Goal: Information Seeking & Learning: Find contact information

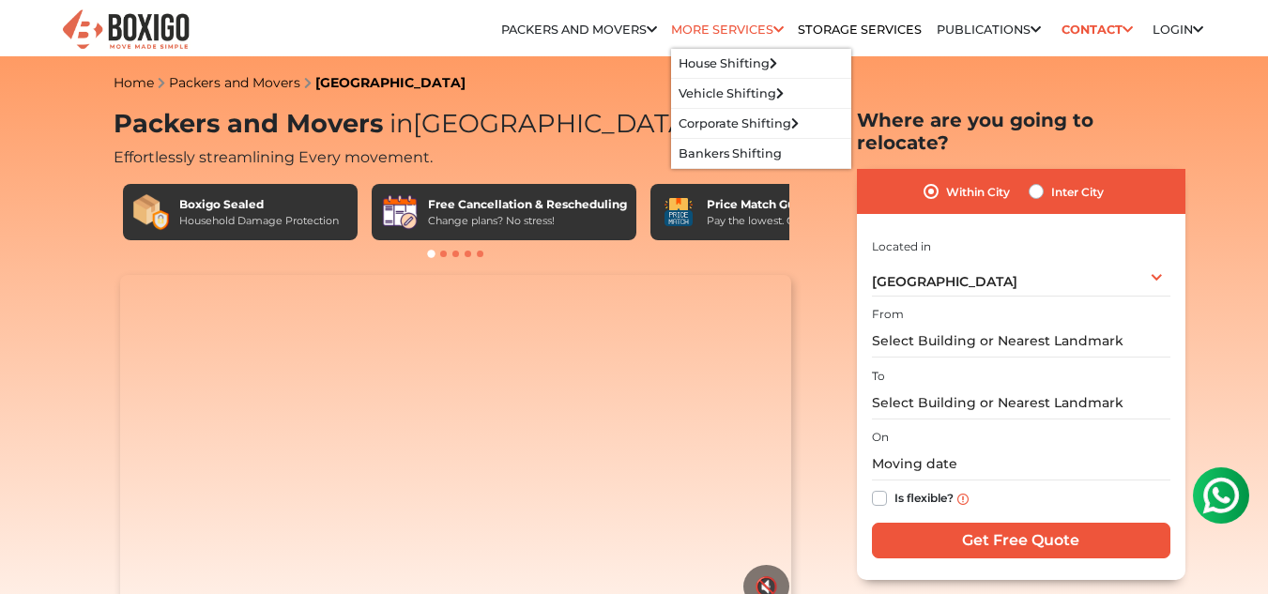
click at [775, 28] on icon at bounding box center [779, 30] width 10 height 12
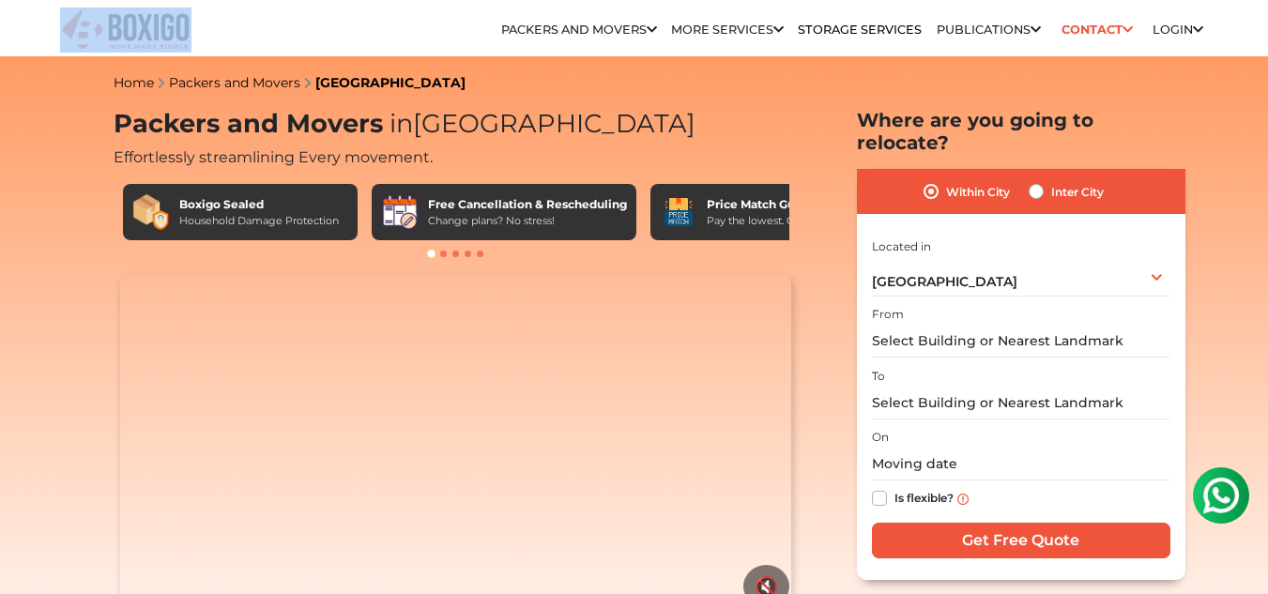
drag, startPoint x: 217, startPoint y: 30, endPoint x: 121, endPoint y: 36, distance: 95.9
click at [121, 36] on div at bounding box center [143, 35] width 166 height 38
copy link
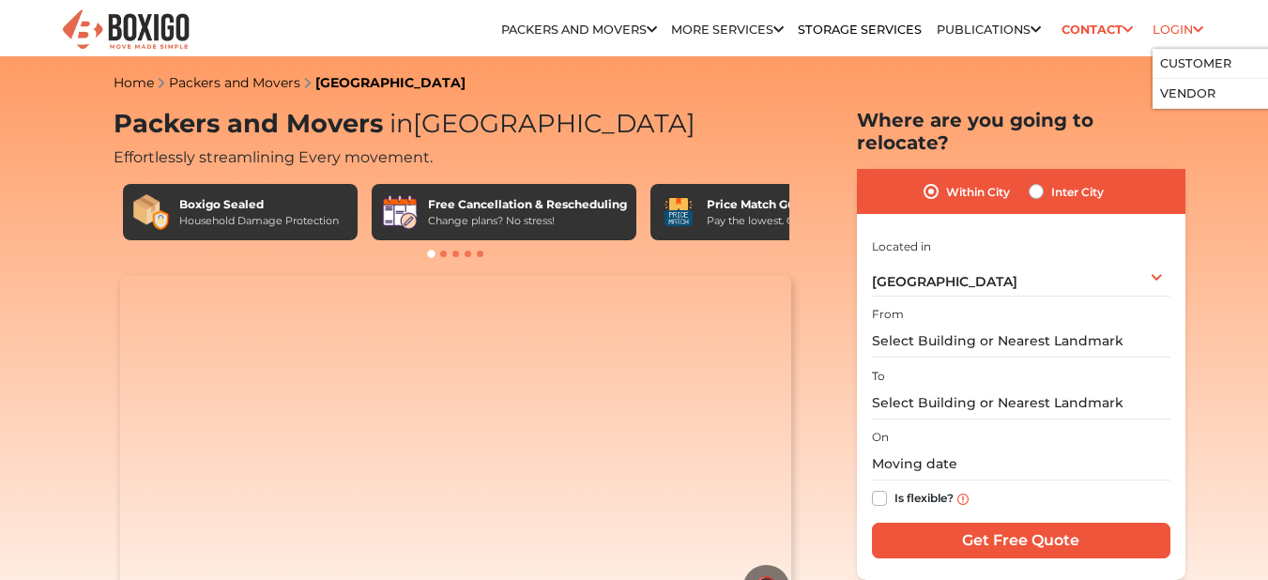
click at [1165, 18] on li "Login Customer Vendor" at bounding box center [1178, 30] width 51 height 38
click at [1189, 62] on link "Customer" at bounding box center [1195, 63] width 71 height 14
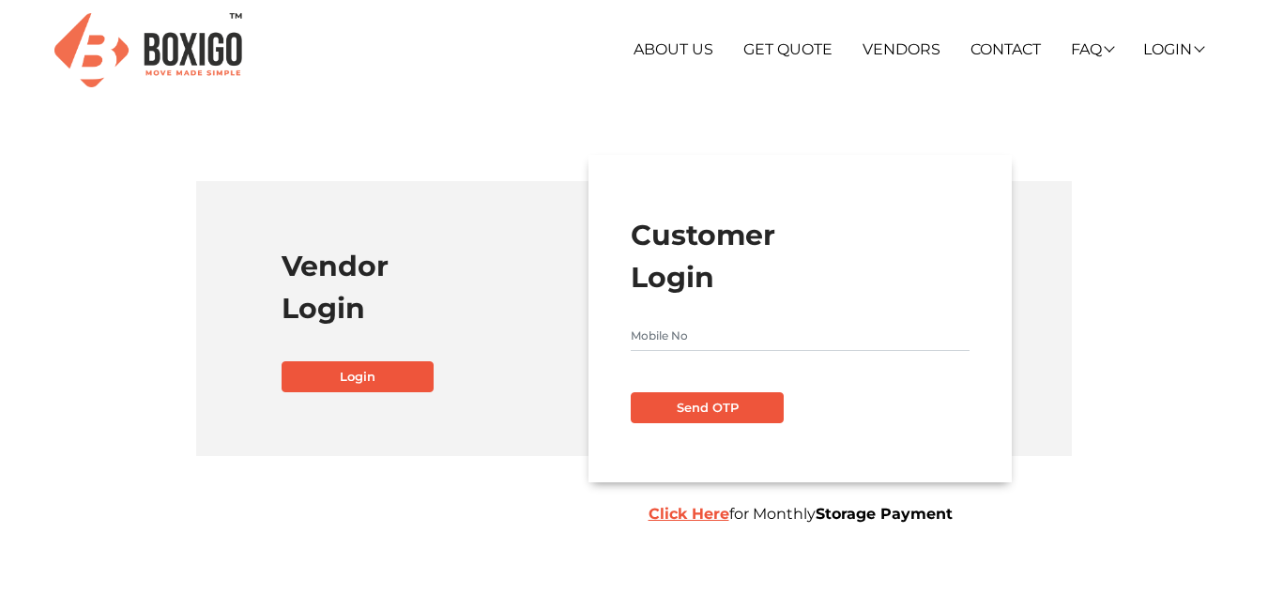
click at [716, 337] on input "text" at bounding box center [800, 336] width 339 height 30
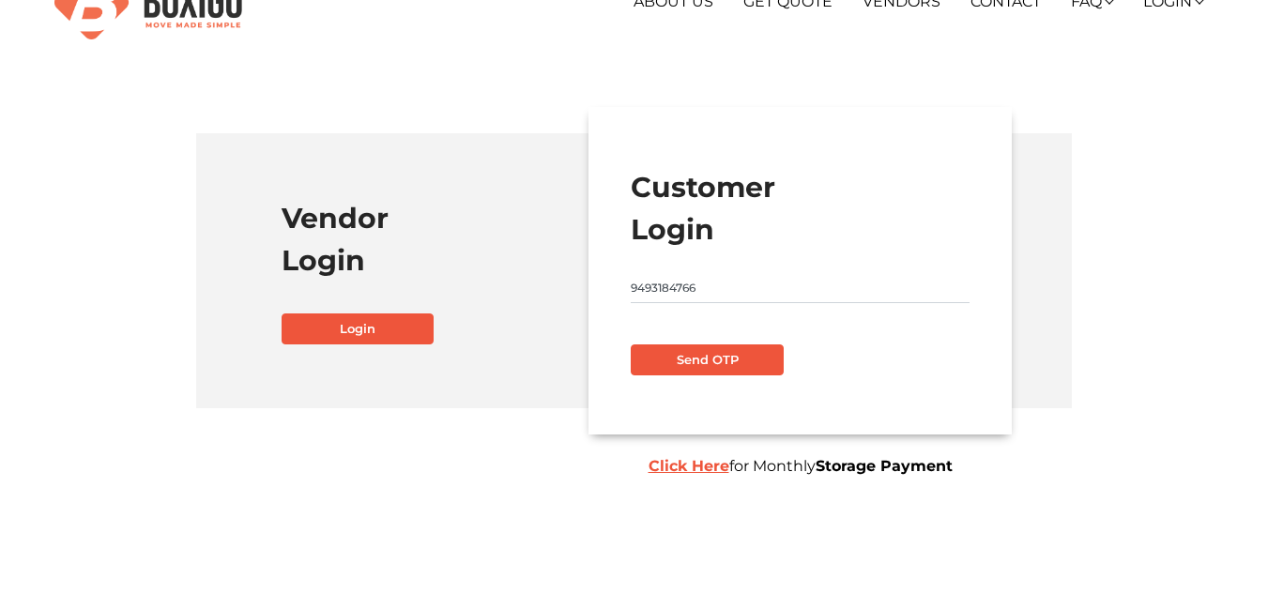
scroll to position [94, 0]
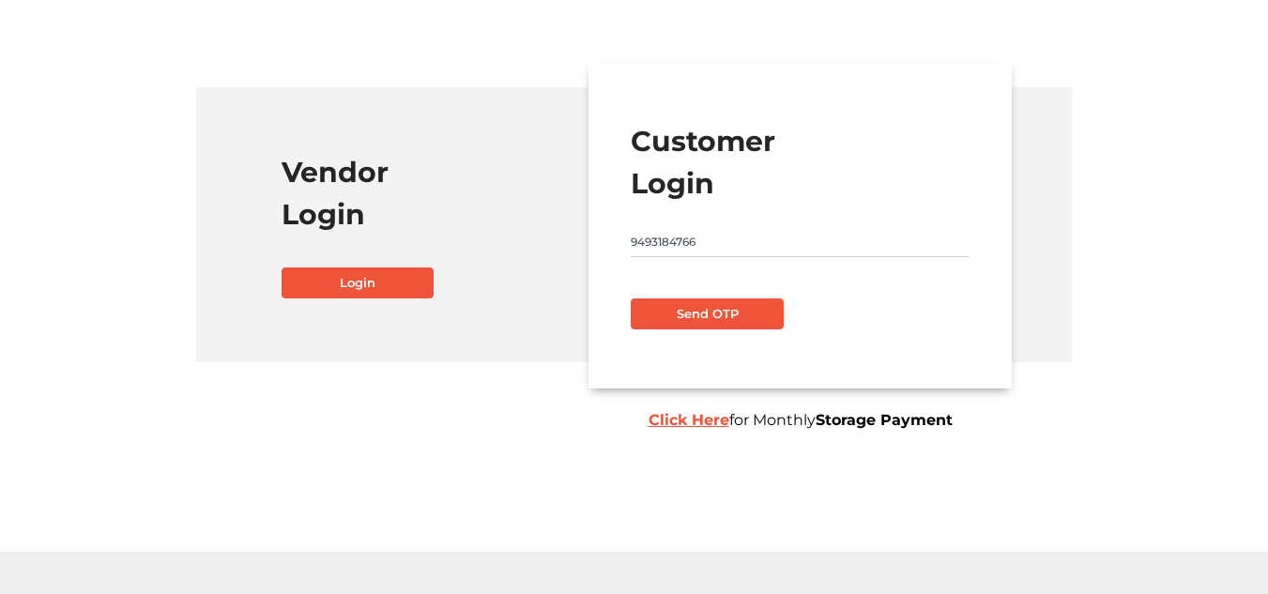
type input "9493184766"
click at [731, 332] on div "Customer Login 9493184766 Send OTP Click Here for Monthly Storage Payment" at bounding box center [800, 225] width 423 height 328
click at [739, 322] on button "Send OTP" at bounding box center [707, 315] width 152 height 32
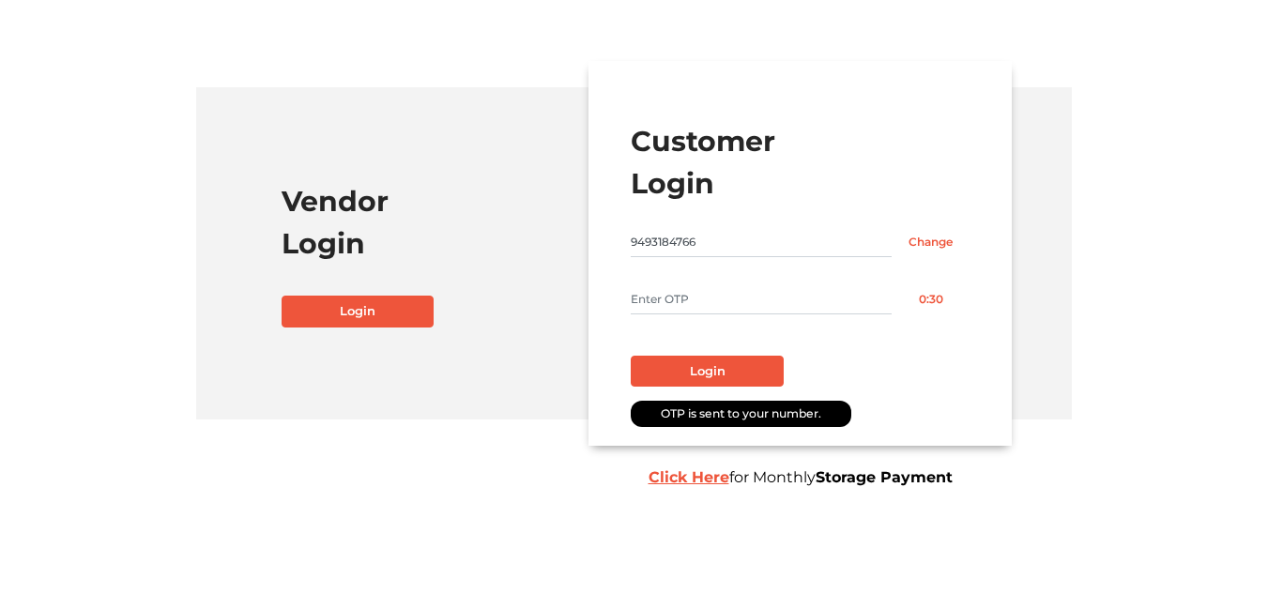
click at [758, 295] on input "text" at bounding box center [761, 299] width 261 height 30
type input "7691"
click at [723, 381] on button "Login" at bounding box center [707, 372] width 152 height 32
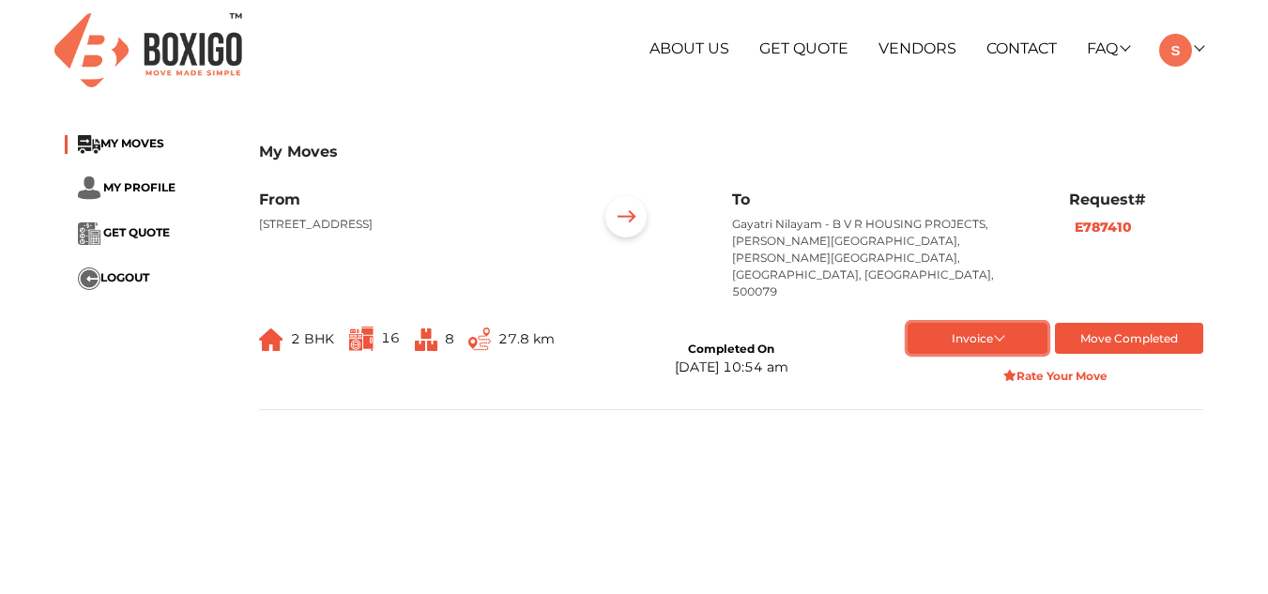
click at [1020, 323] on button "Invoice" at bounding box center [978, 338] width 141 height 31
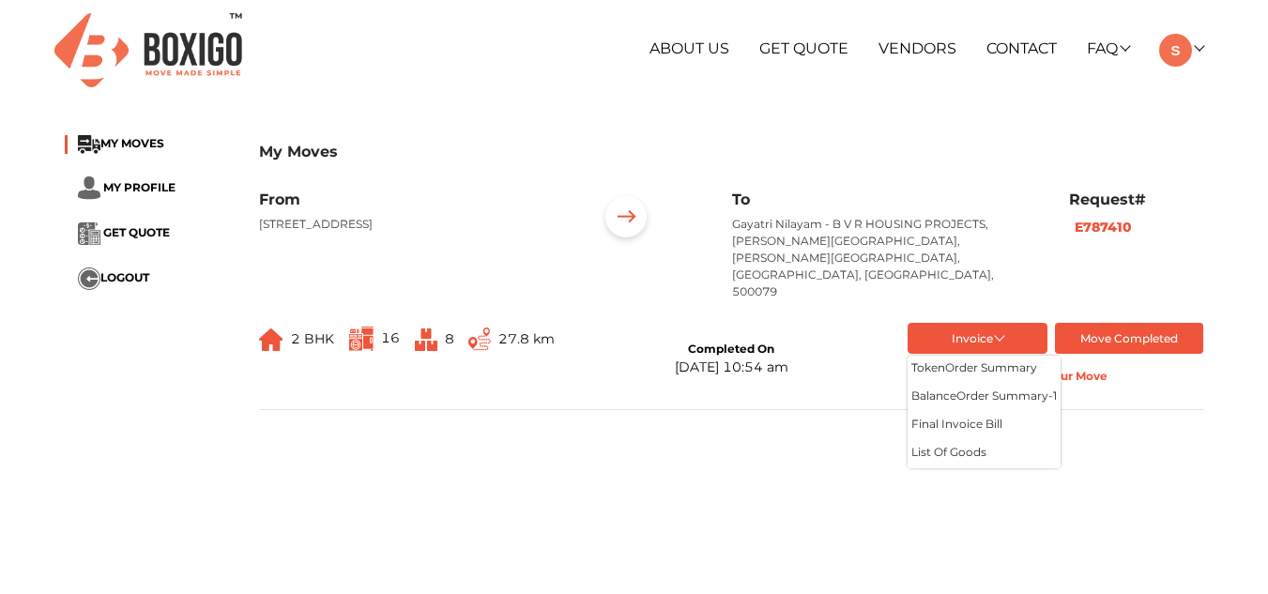
click at [1135, 446] on main "My Moves MY MOVES MY PROFILE GET QUOTE LOGOUT My Moves From [GEOGRAPHIC_DATA], …" at bounding box center [634, 460] width 1268 height 676
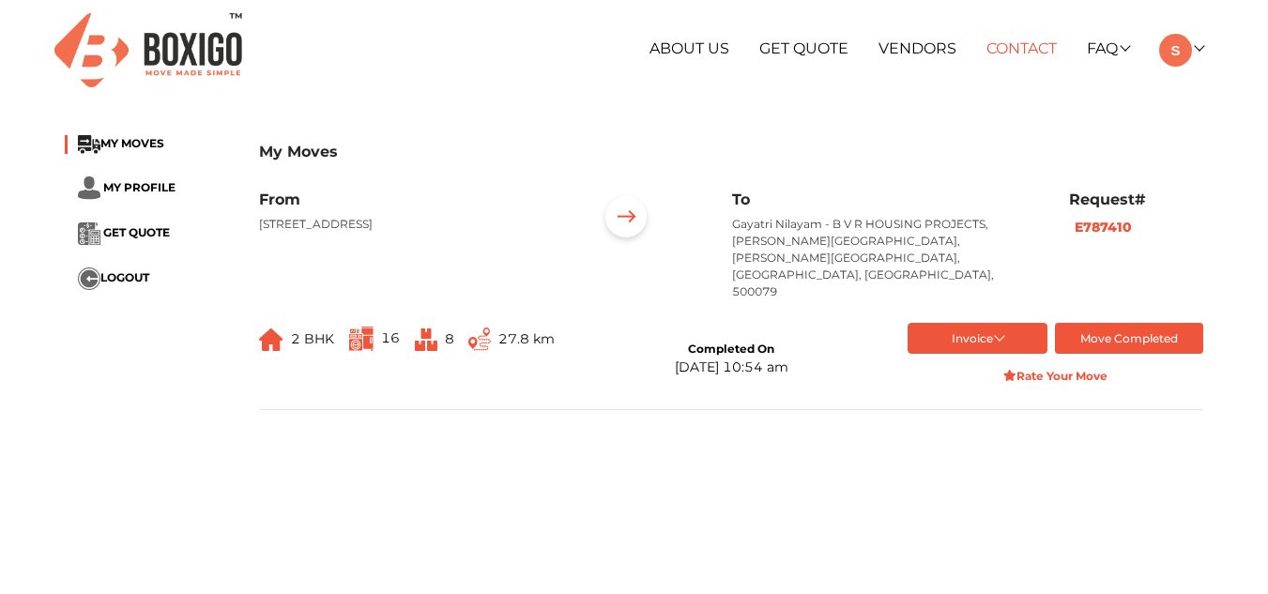
click at [1020, 46] on link "Contact" at bounding box center [1022, 48] width 70 height 18
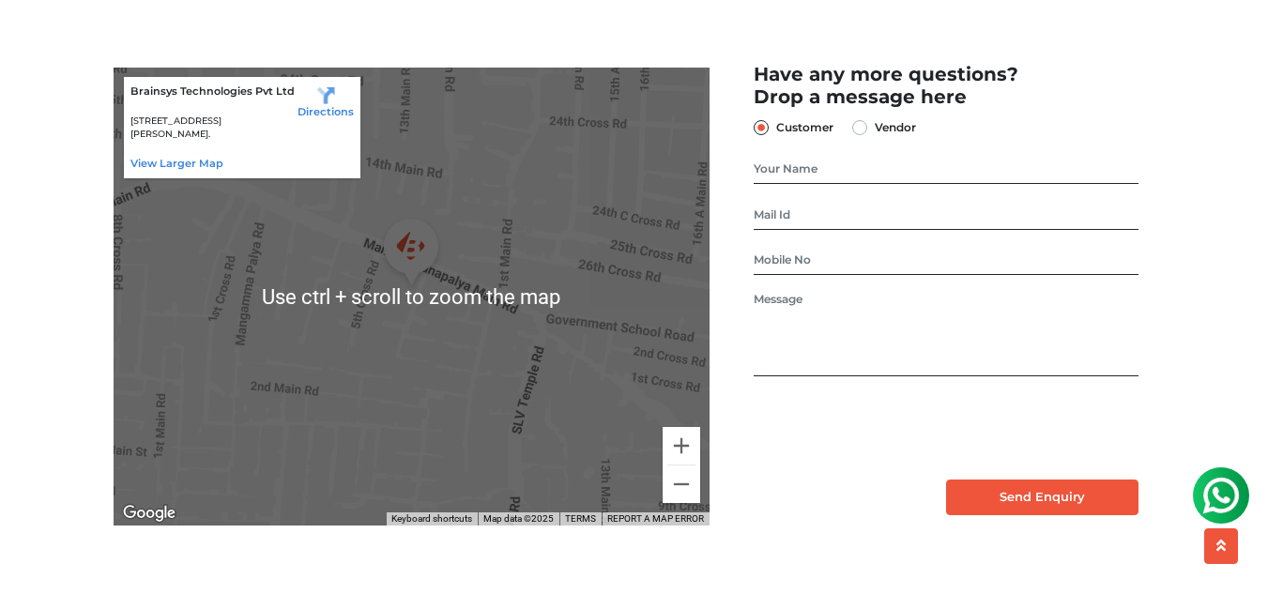
scroll to position [185, 0]
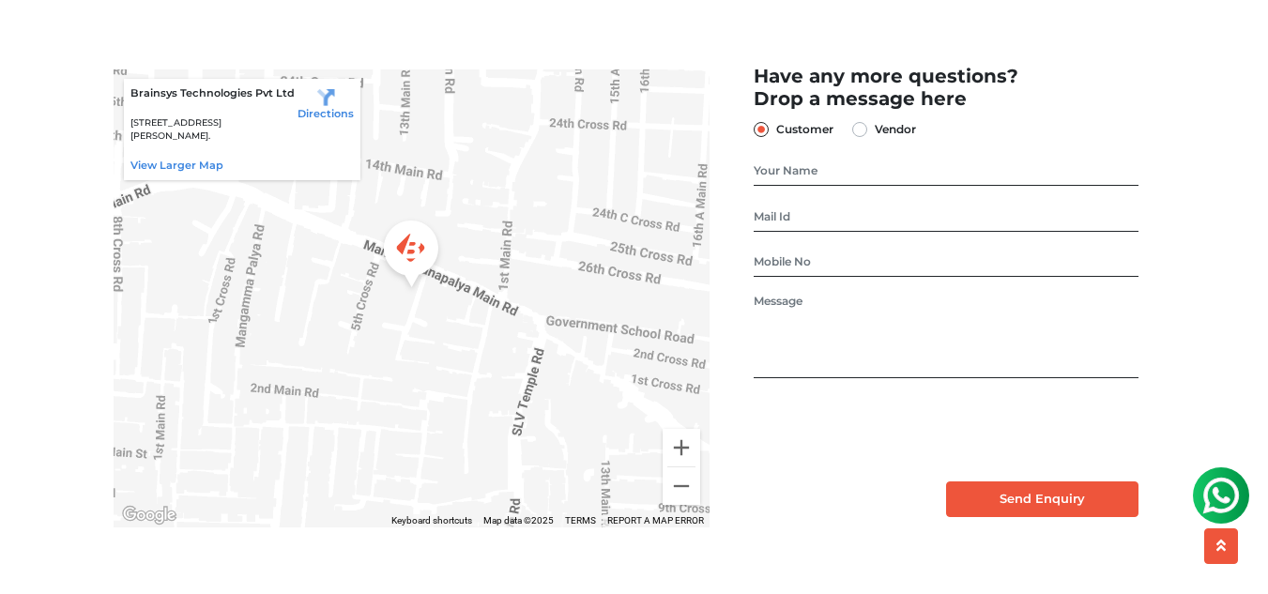
drag, startPoint x: 130, startPoint y: 146, endPoint x: 281, endPoint y: 182, distance: 155.5
click at [281, 144] on p "No. 26/10, 6th Cross, Ramanna Compound, Mangammanapalya, Bommanahalli, HSR Layo…" at bounding box center [214, 129] width 168 height 27
copy p "No. 26/10, 6th Cross, Ramanna Compound, Mangammanapalya, Bommanahalli, HSR Layo…"
click at [328, 174] on div "Directions" at bounding box center [326, 129] width 56 height 88
click at [254, 144] on p "No. 26/10, 6th Cross, Ramanna Compound, Mangammanapalya, Bommanahalli, HSR Layo…" at bounding box center [214, 129] width 168 height 27
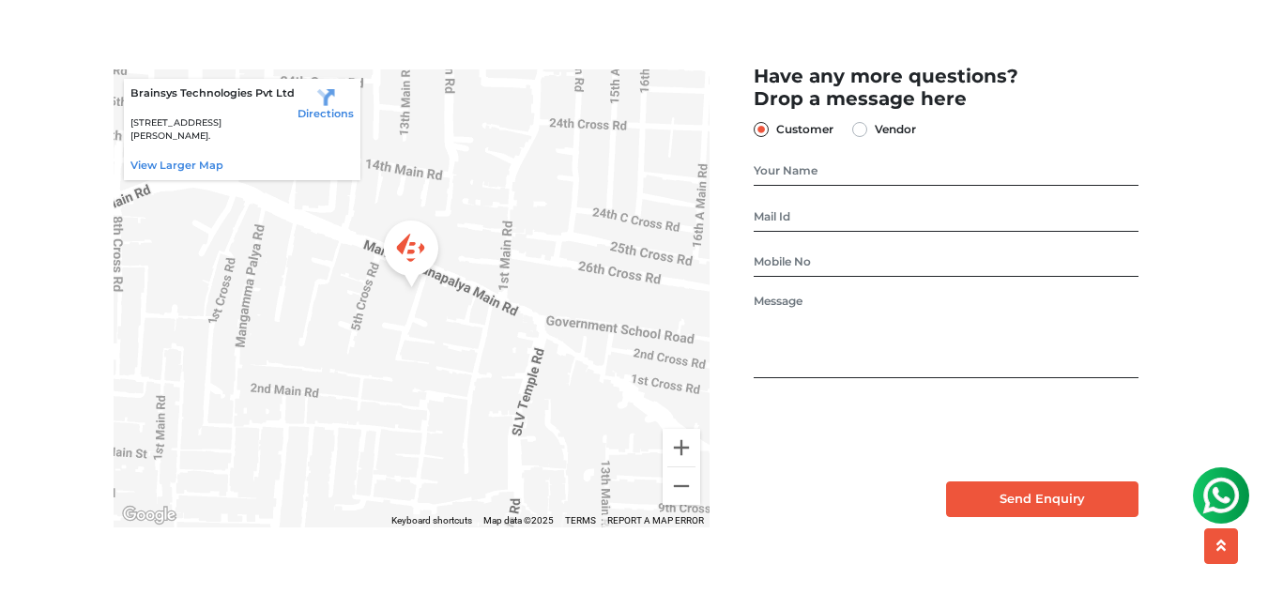
click at [254, 144] on p "No. 26/10, 6th Cross, Ramanna Compound, Mangammanapalya, Bommanahalli, HSR Layo…" at bounding box center [214, 129] width 168 height 27
copy p "560068"
drag, startPoint x: 130, startPoint y: 169, endPoint x: 264, endPoint y: 178, distance: 134.6
click at [264, 144] on p "No. 26/10, 6th Cross, Ramanna Compound, Mangammanapalya, Bommanahalli, HSR Layo…" at bounding box center [214, 129] width 168 height 27
copy p "Bommanahalli, HSR Layout,"
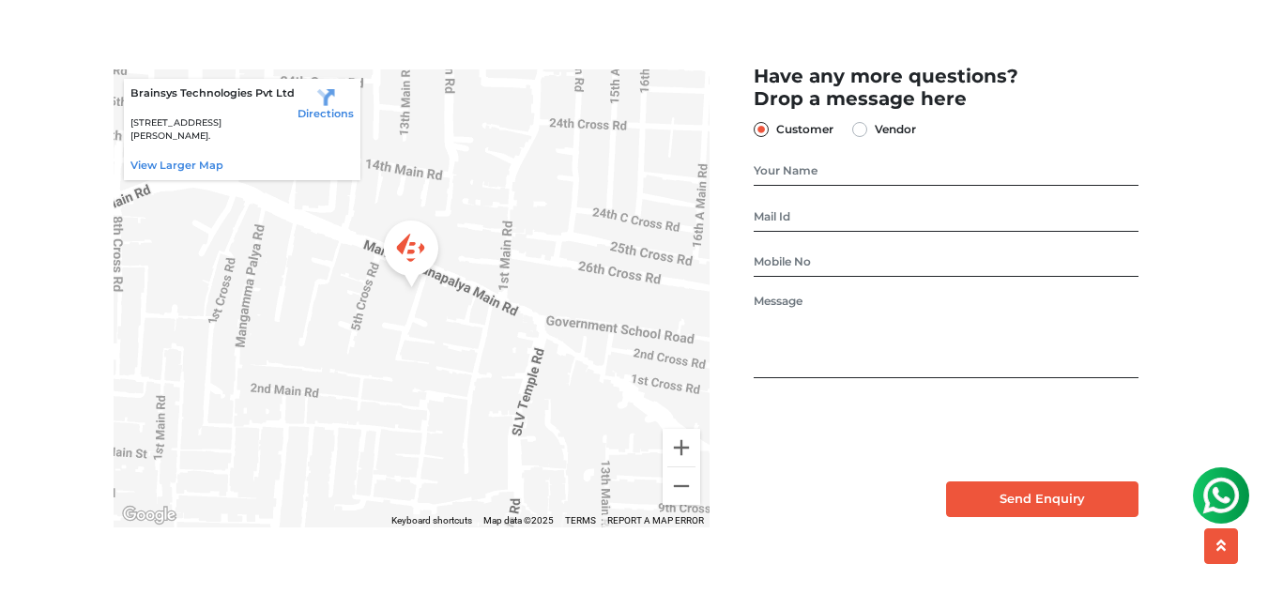
click at [264, 144] on p "No. 26/10, 6th Cross, Ramanna Compound, Mangammanapalya, Bommanahalli, HSR Layo…" at bounding box center [214, 129] width 168 height 27
copy p "560068"
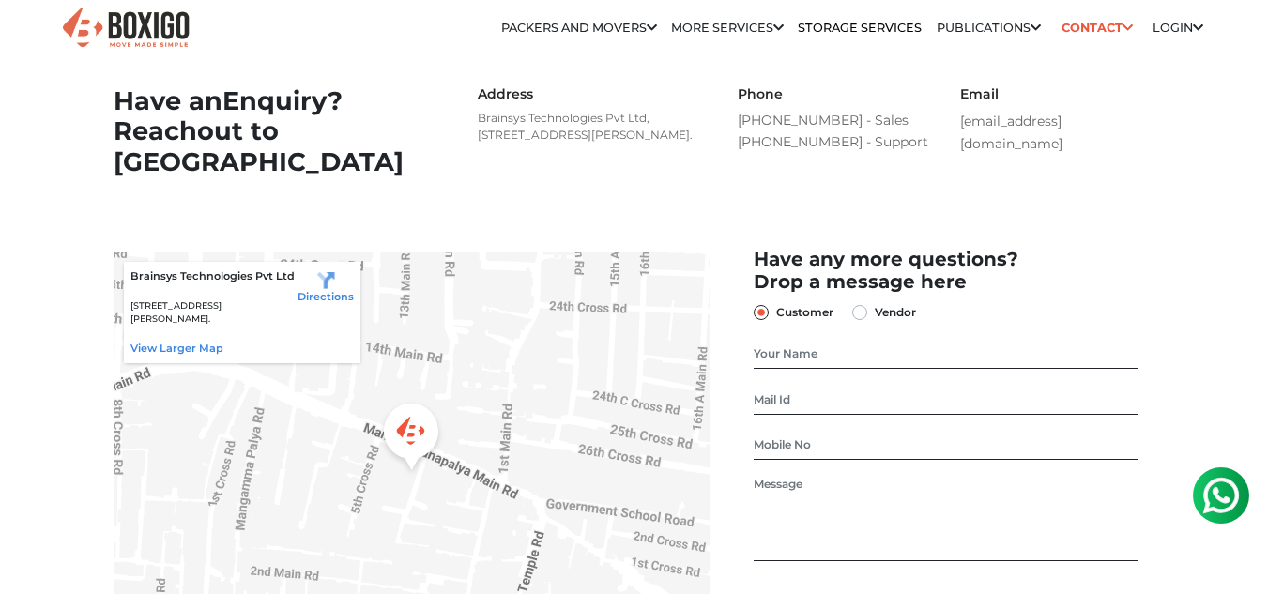
scroll to position [0, 0]
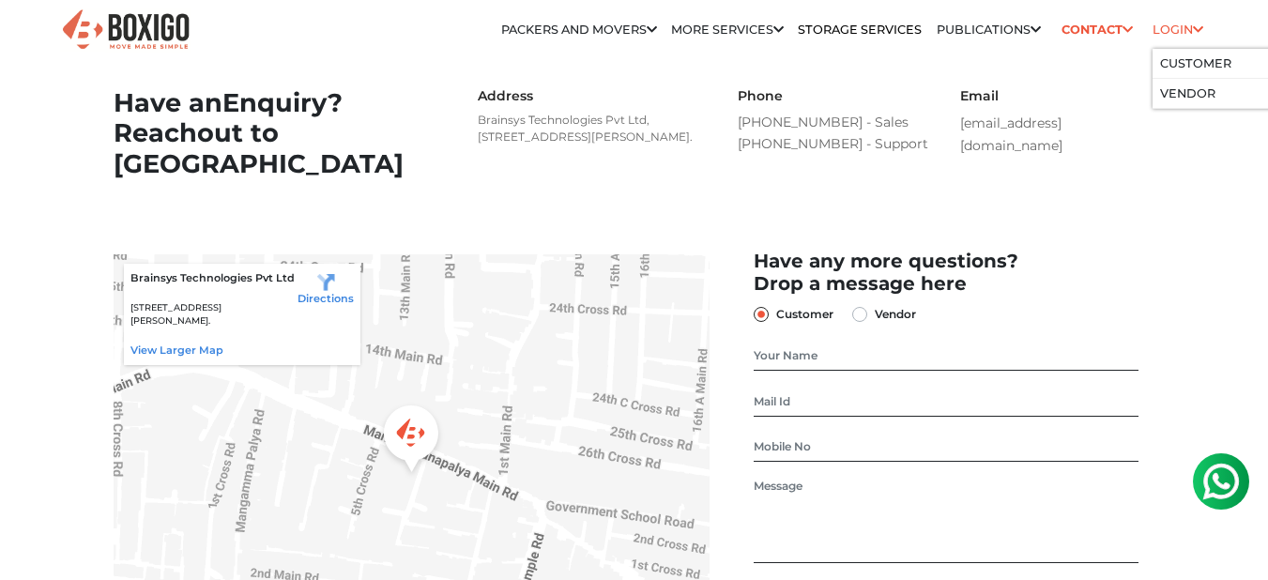
click at [1190, 26] on link "Login" at bounding box center [1178, 30] width 51 height 14
click at [1207, 71] on li "Customer" at bounding box center [1243, 64] width 180 height 30
click at [1211, 66] on link "Customer" at bounding box center [1195, 63] width 71 height 14
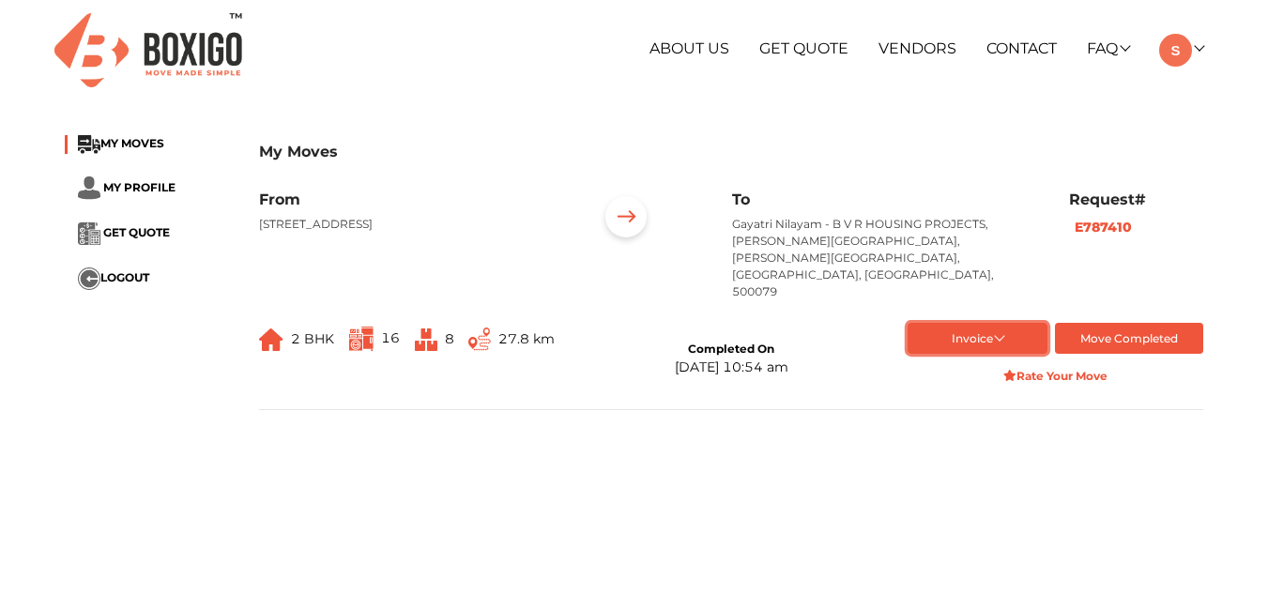
click at [994, 323] on button "Invoice" at bounding box center [978, 338] width 141 height 31
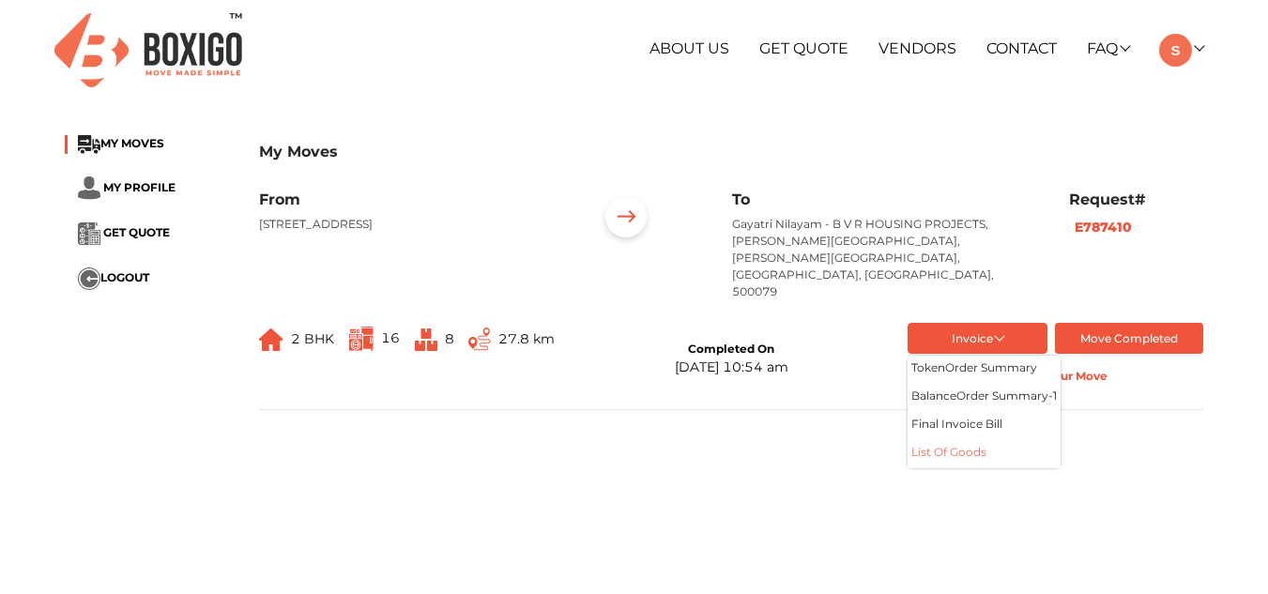
click at [965, 440] on button "List of Goods" at bounding box center [984, 454] width 153 height 28
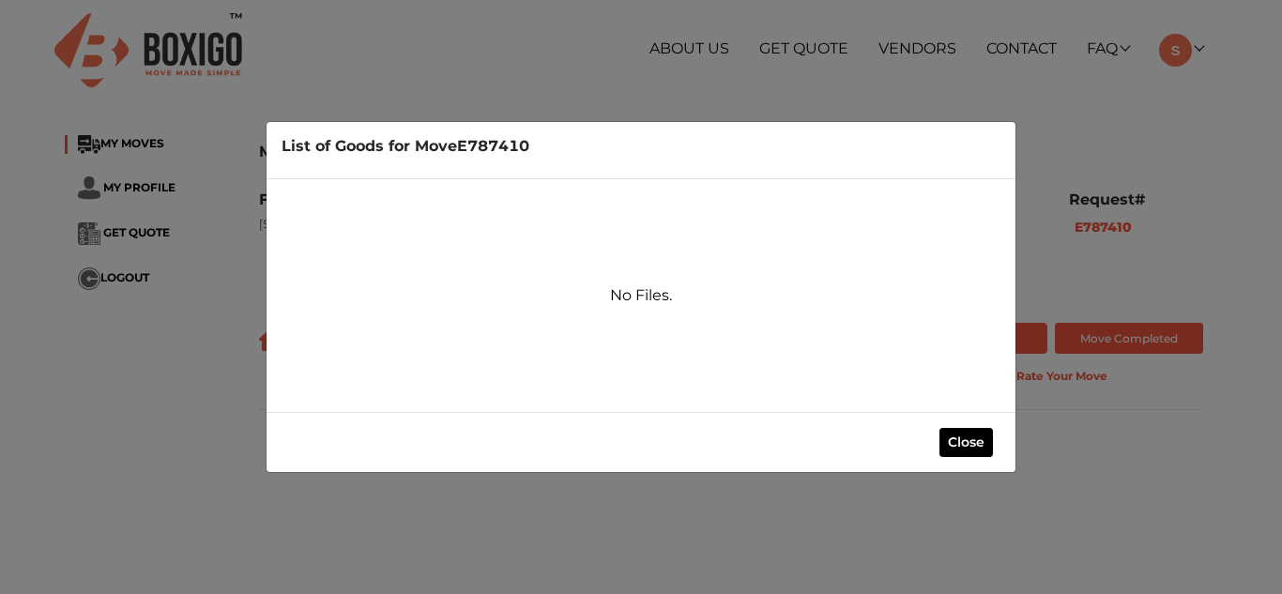
click at [967, 458] on div "Close" at bounding box center [641, 442] width 749 height 60
click at [967, 445] on button "Close" at bounding box center [967, 442] width 54 height 29
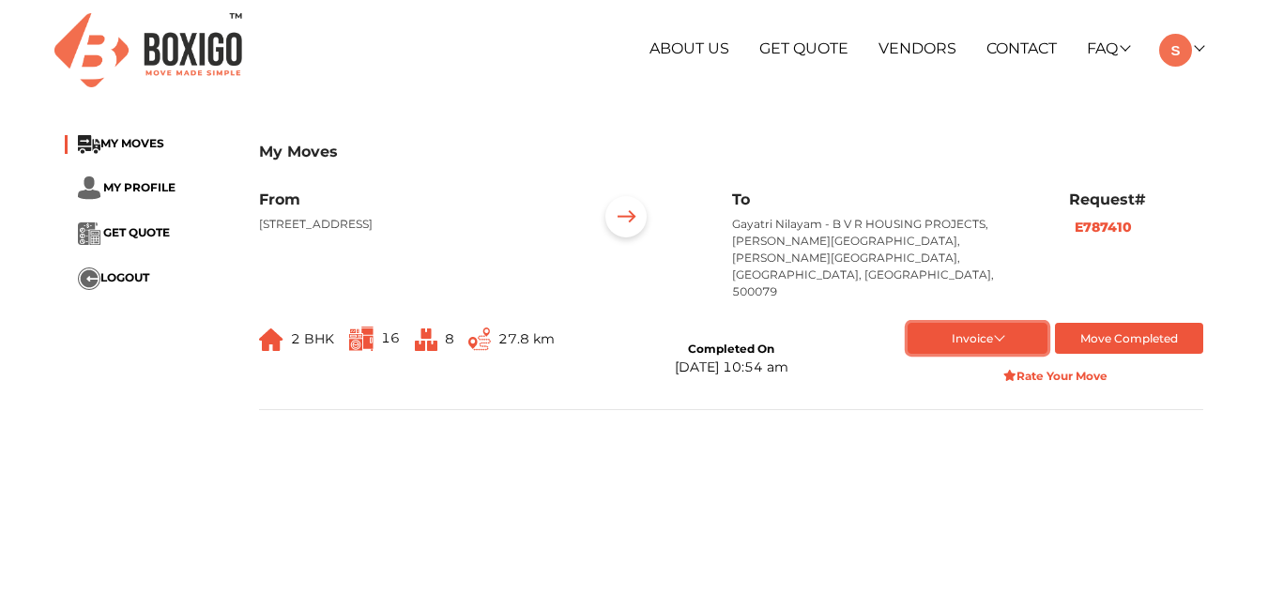
click at [1012, 323] on button "Invoice" at bounding box center [978, 338] width 141 height 31
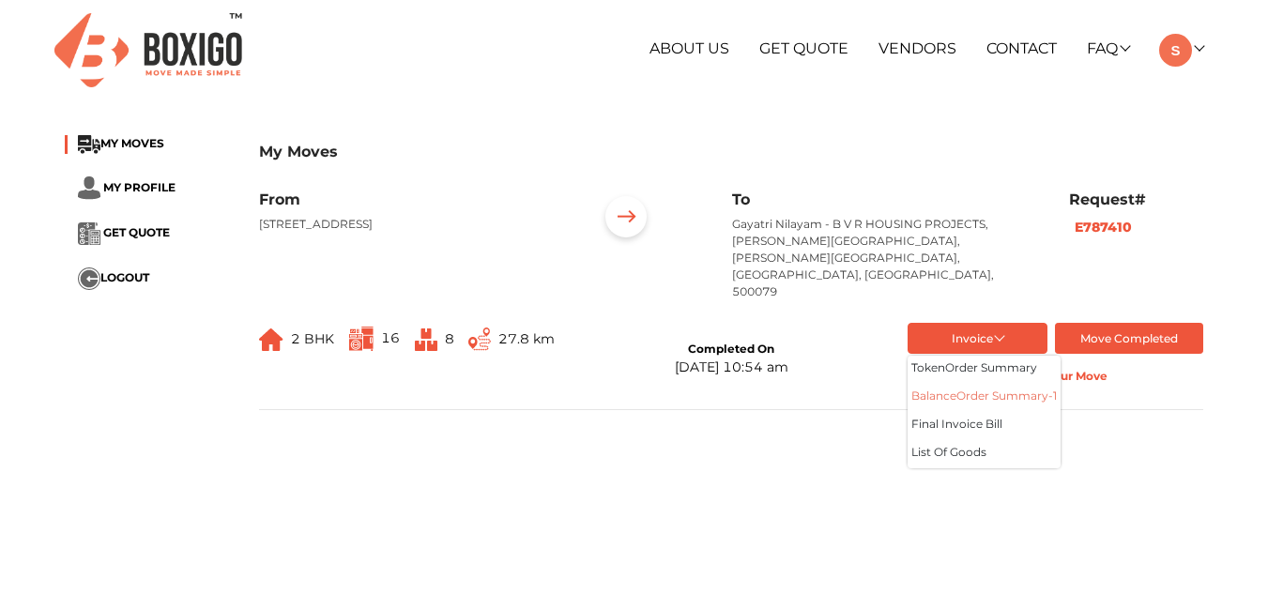
click at [1005, 384] on button "balance Order summary- 1" at bounding box center [984, 398] width 153 height 28
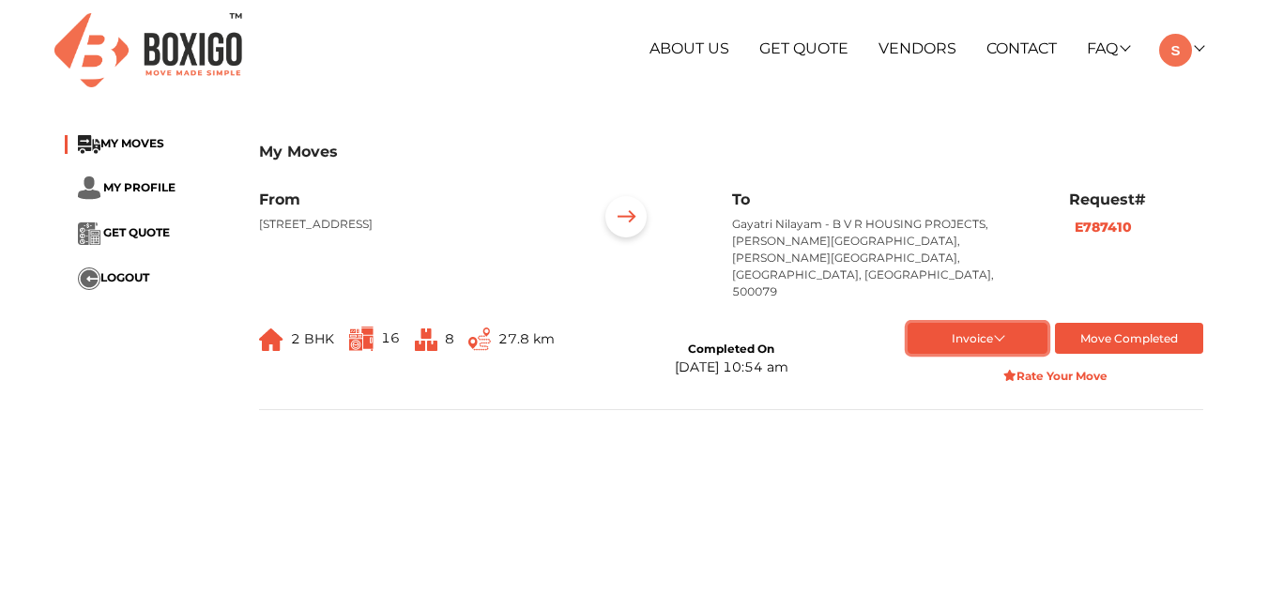
click at [1011, 323] on button "Invoice" at bounding box center [978, 338] width 141 height 31
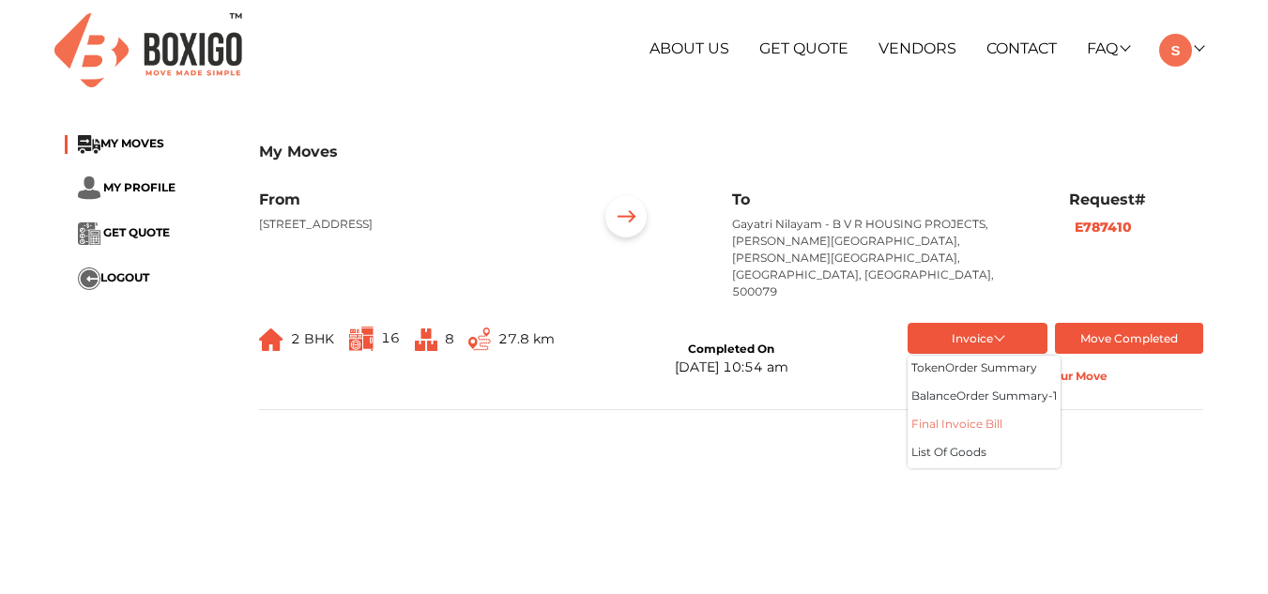
click at [995, 412] on button "Final Invoice Bill" at bounding box center [984, 426] width 153 height 28
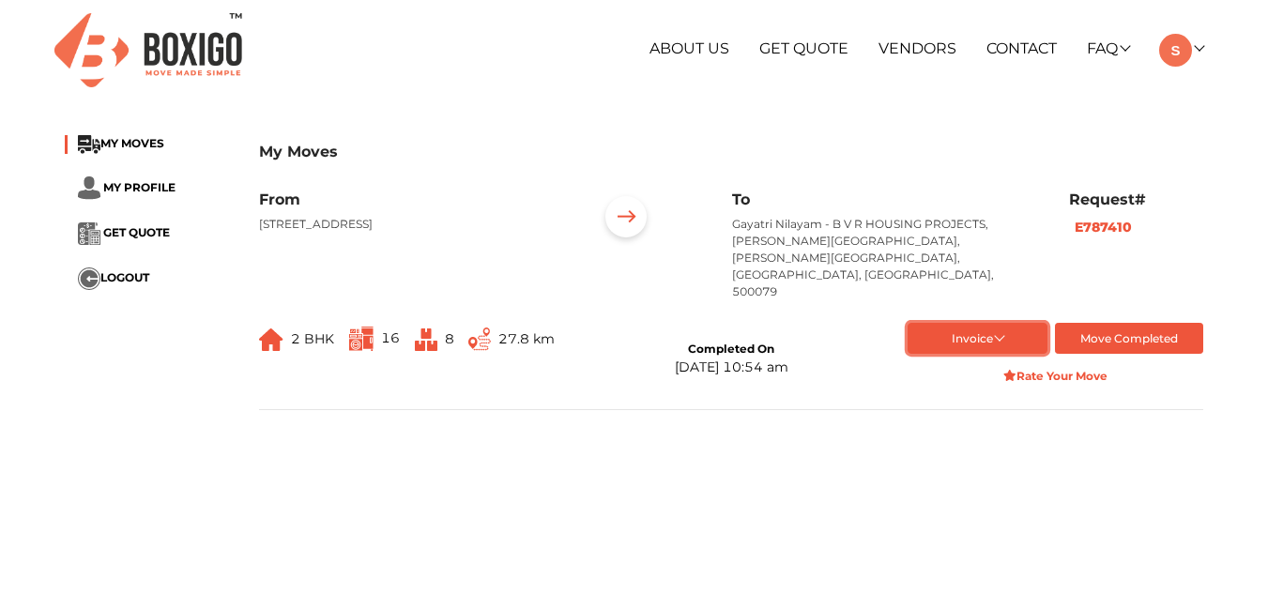
click at [1003, 323] on button "Invoice" at bounding box center [978, 338] width 141 height 31
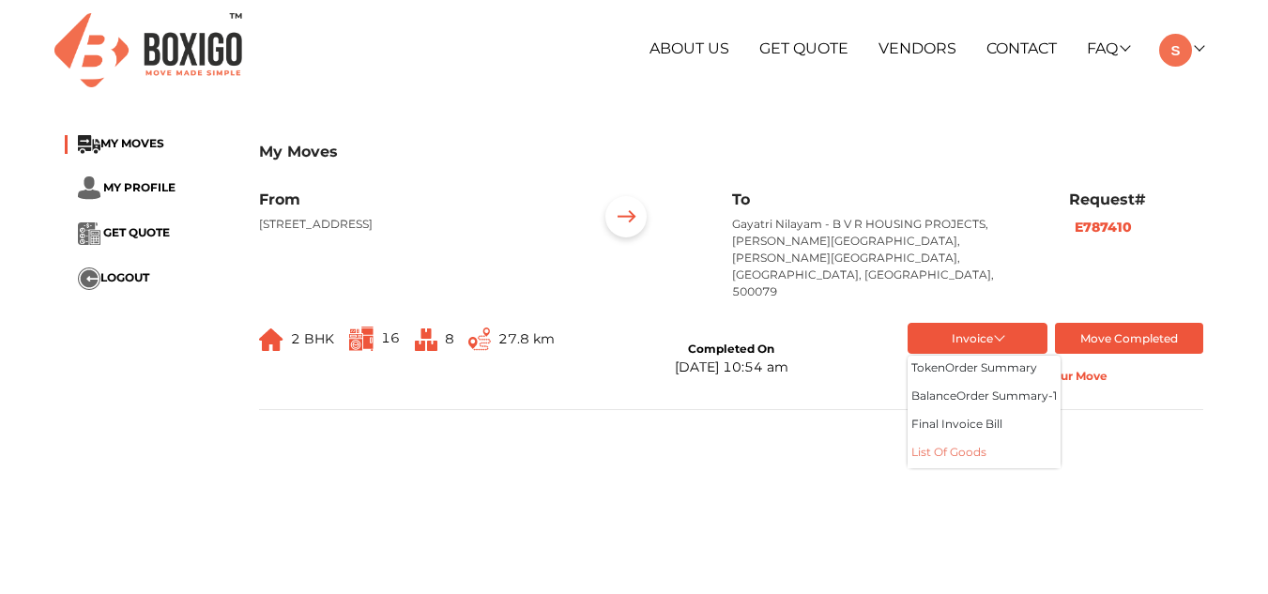
click at [967, 440] on button "List of Goods" at bounding box center [984, 454] width 153 height 28
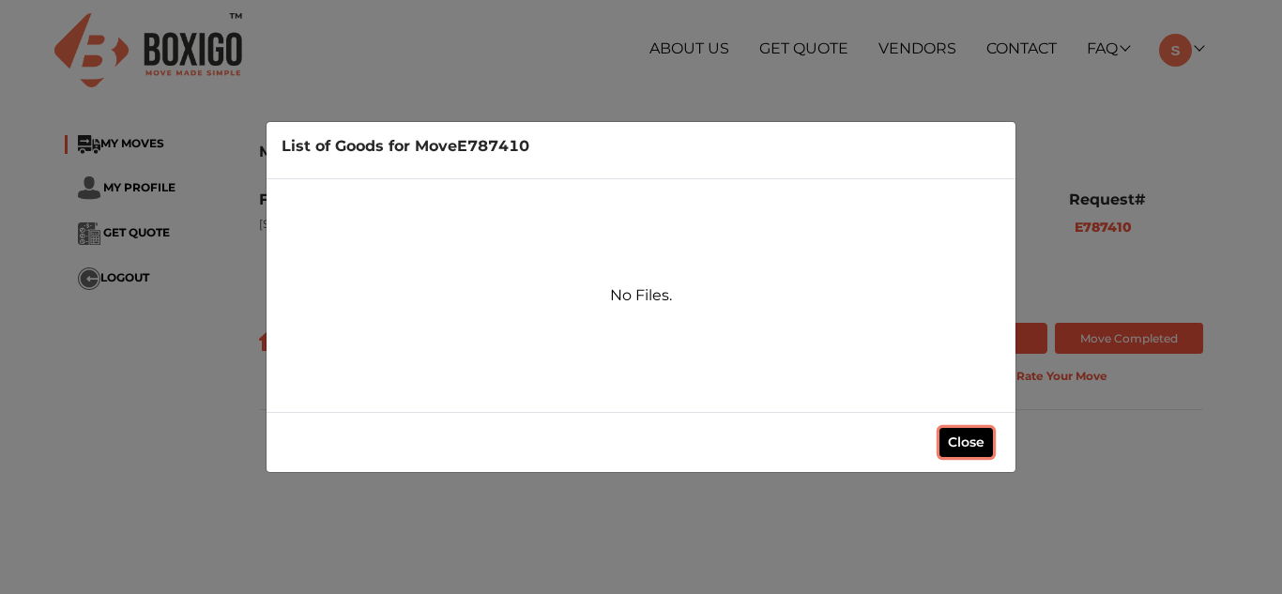
click at [957, 436] on button "Close" at bounding box center [967, 442] width 54 height 29
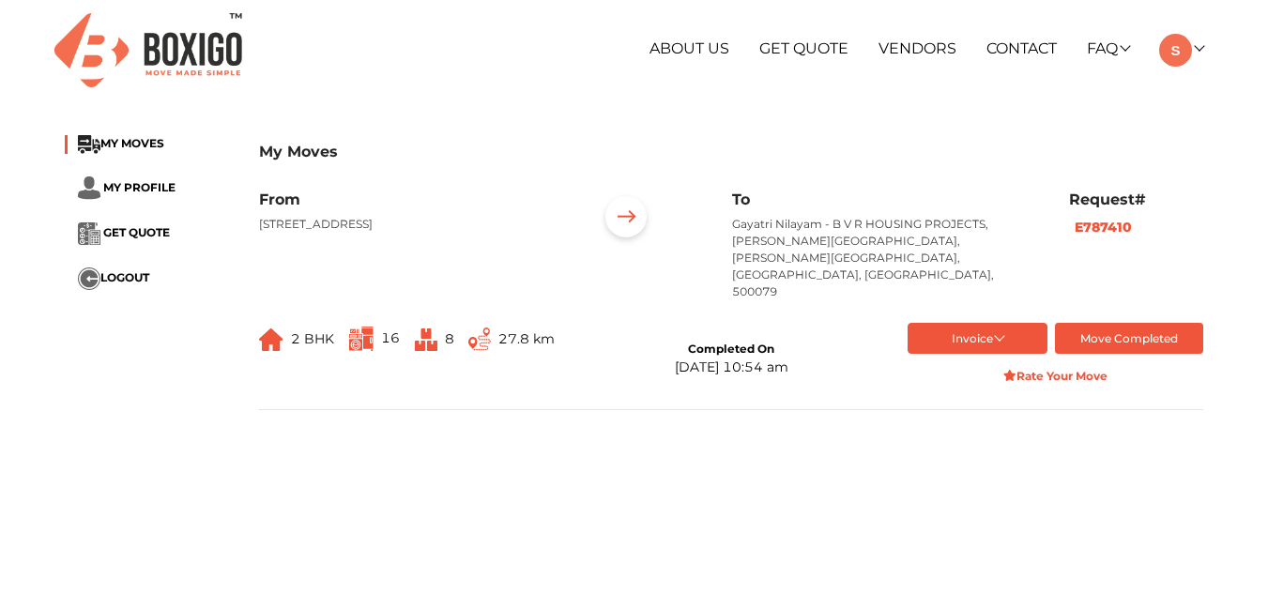
click at [141, 240] on li "GET QUOTE" at bounding box center [148, 233] width 166 height 23
click at [145, 236] on span "GET QUOTE" at bounding box center [136, 232] width 67 height 14
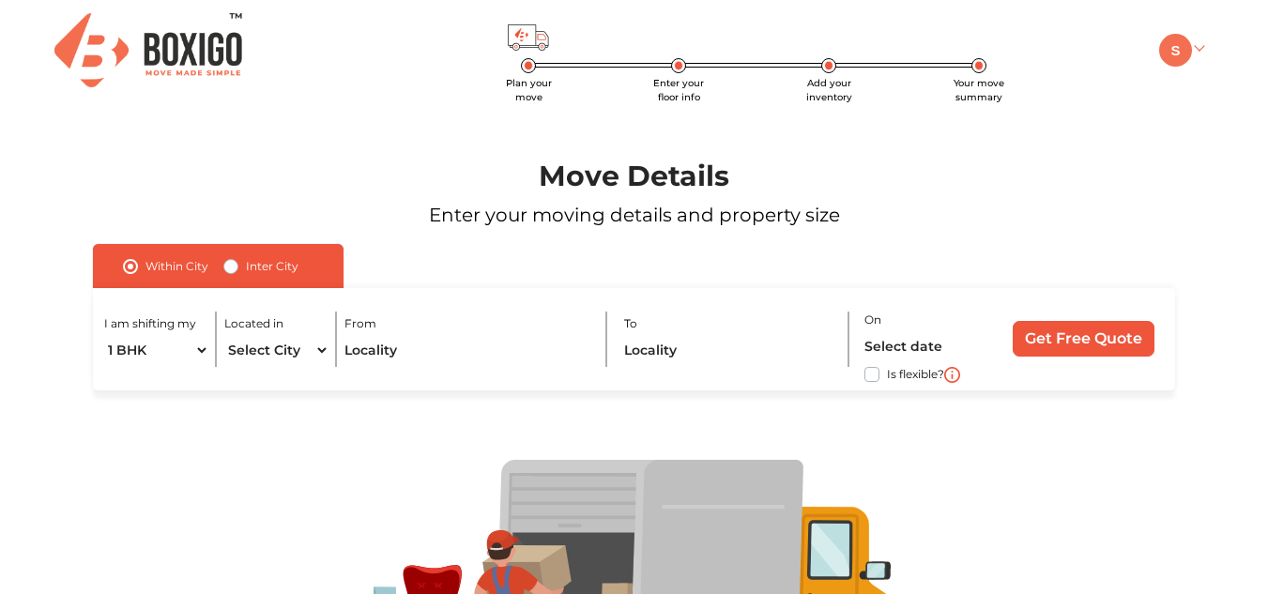
click at [1202, 42] on link at bounding box center [1181, 48] width 44 height 18
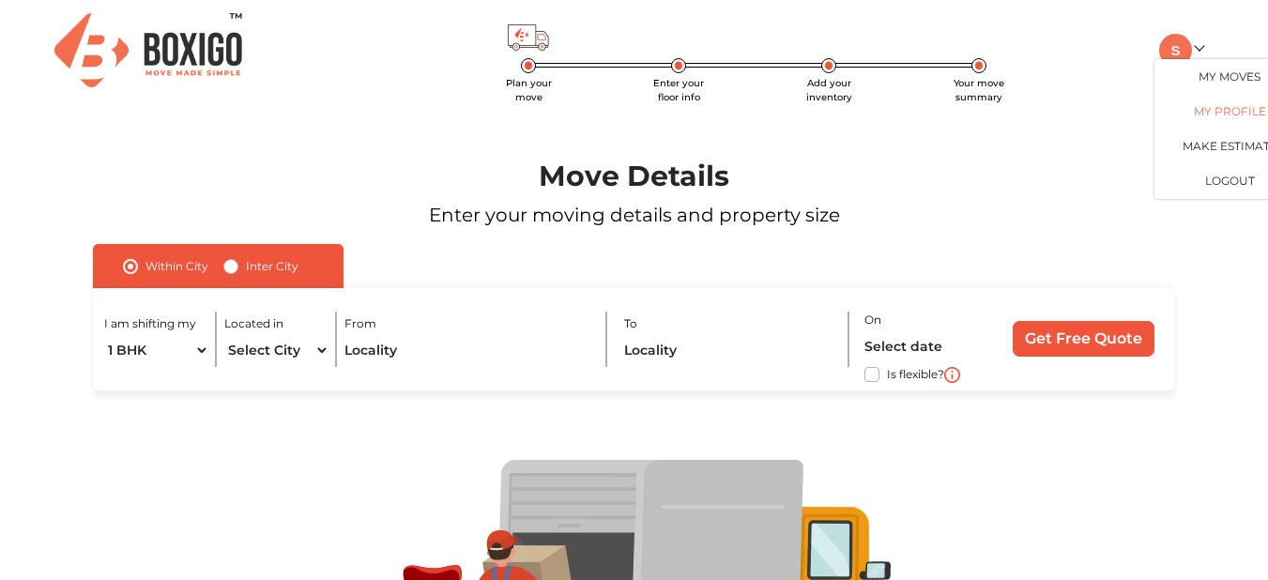
click at [1230, 103] on link "My Profile" at bounding box center [1230, 112] width 150 height 35
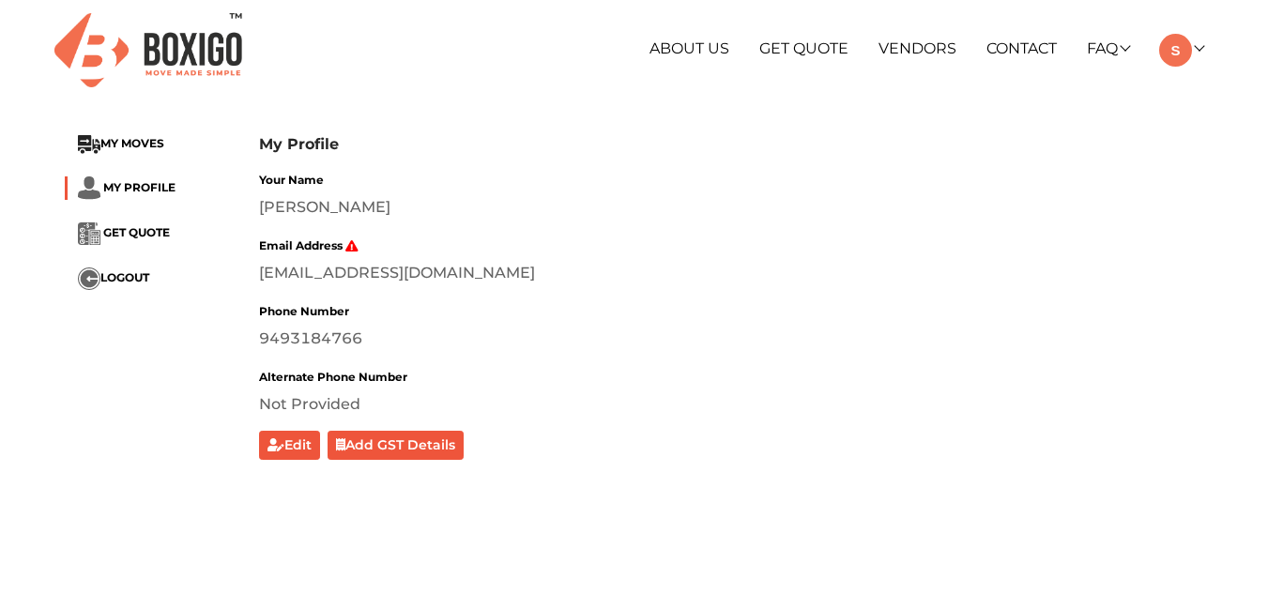
click at [130, 130] on div "My Profile MY MOVES MY PROFILE GET QUOTE LOGOUT My Profile Your Name [PERSON_NA…" at bounding box center [634, 297] width 1167 height 351
click at [130, 138] on span "MY MOVES" at bounding box center [132, 143] width 64 height 14
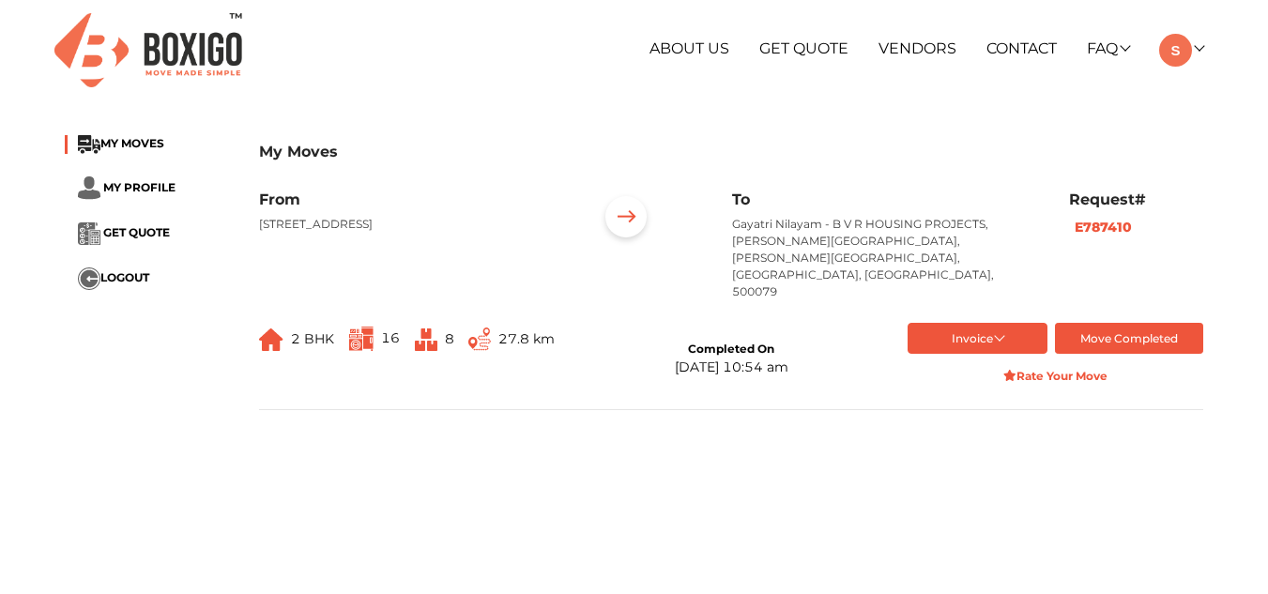
click at [1107, 224] on b "E787410" at bounding box center [1103, 227] width 57 height 17
